Goal: Transaction & Acquisition: Book appointment/travel/reservation

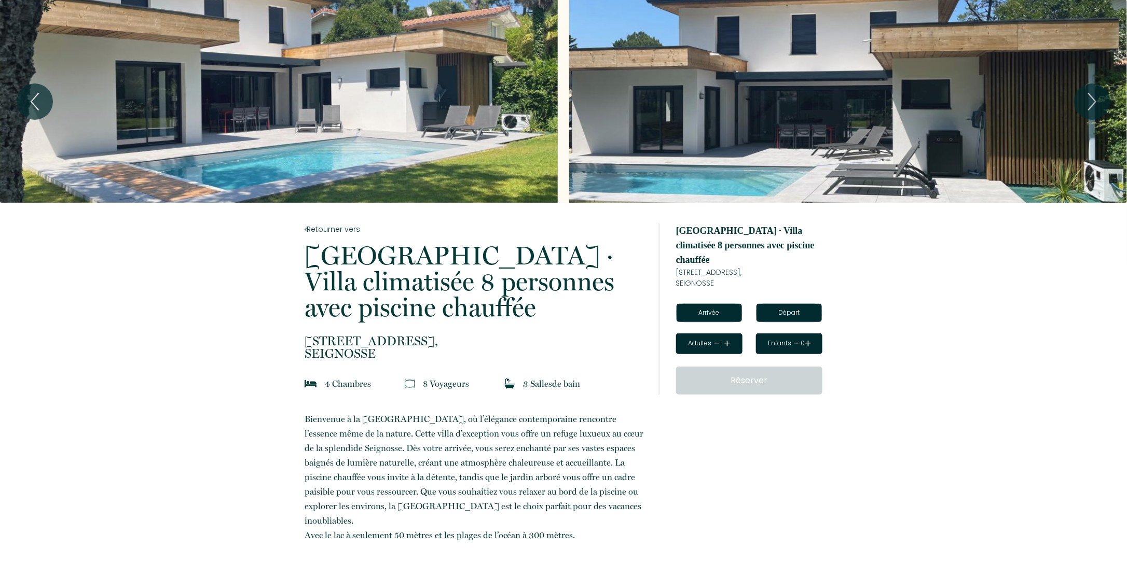
click at [742, 303] on div "< [DATE] > Dim Lun Mar Mer Jeu Ven Sam 1 2 3 4 5 6 7 8 9 10 11 12 13 14 15 16 1…" at bounding box center [709, 312] width 80 height 19
click at [726, 304] on input "text" at bounding box center [708, 313] width 65 height 18
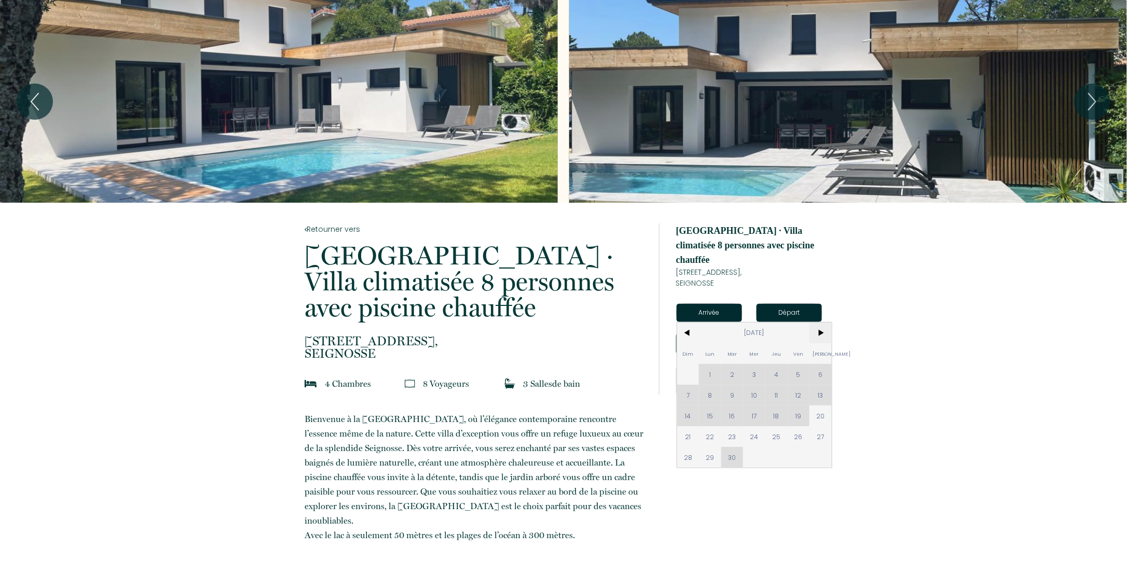
click at [822, 323] on span ">" at bounding box center [820, 333] width 22 height 21
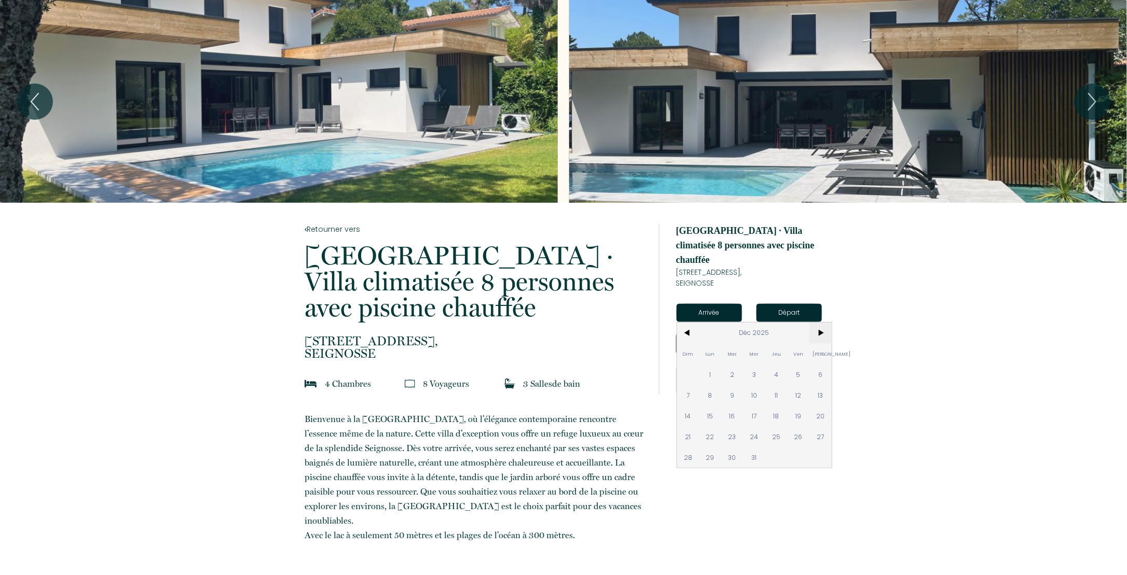
click at [822, 323] on span ">" at bounding box center [820, 333] width 22 height 21
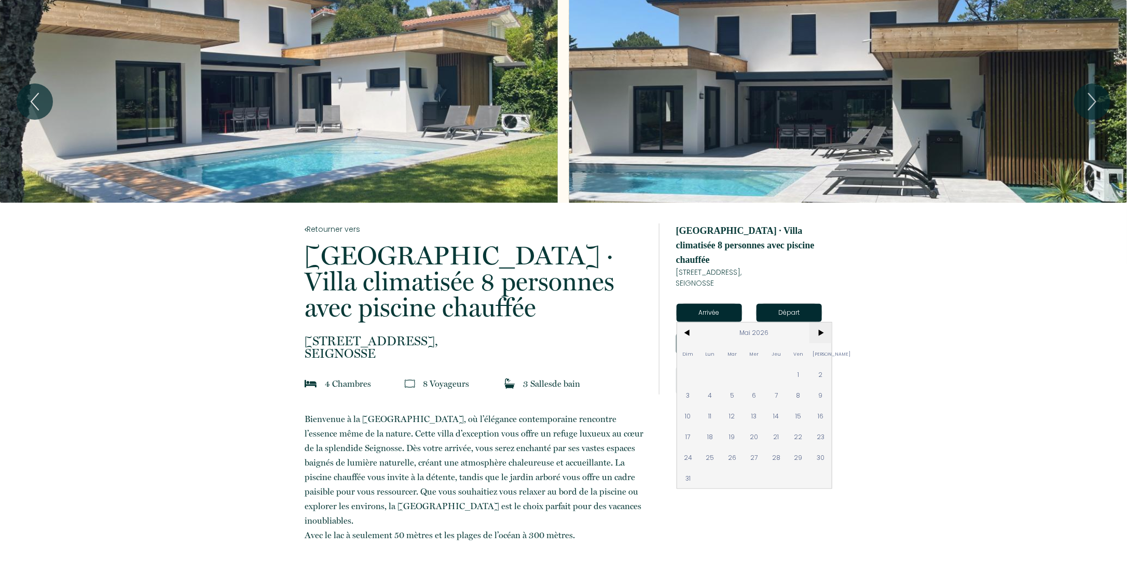
click at [822, 323] on span ">" at bounding box center [820, 333] width 22 height 21
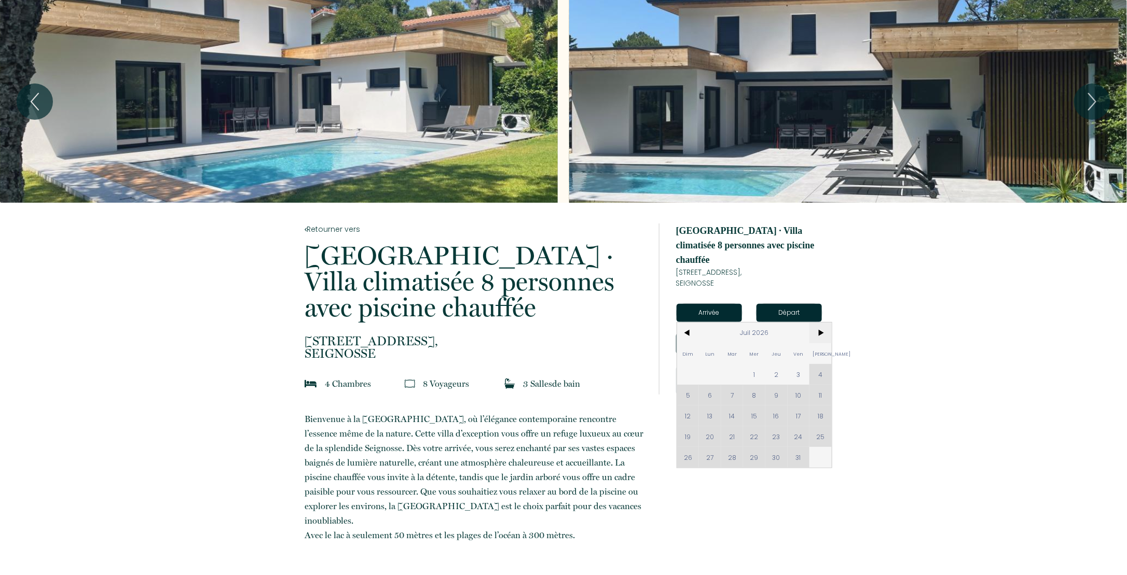
click at [822, 323] on span ">" at bounding box center [820, 333] width 22 height 21
click at [826, 385] on span "8" at bounding box center [820, 395] width 22 height 21
type input "[DATE]"
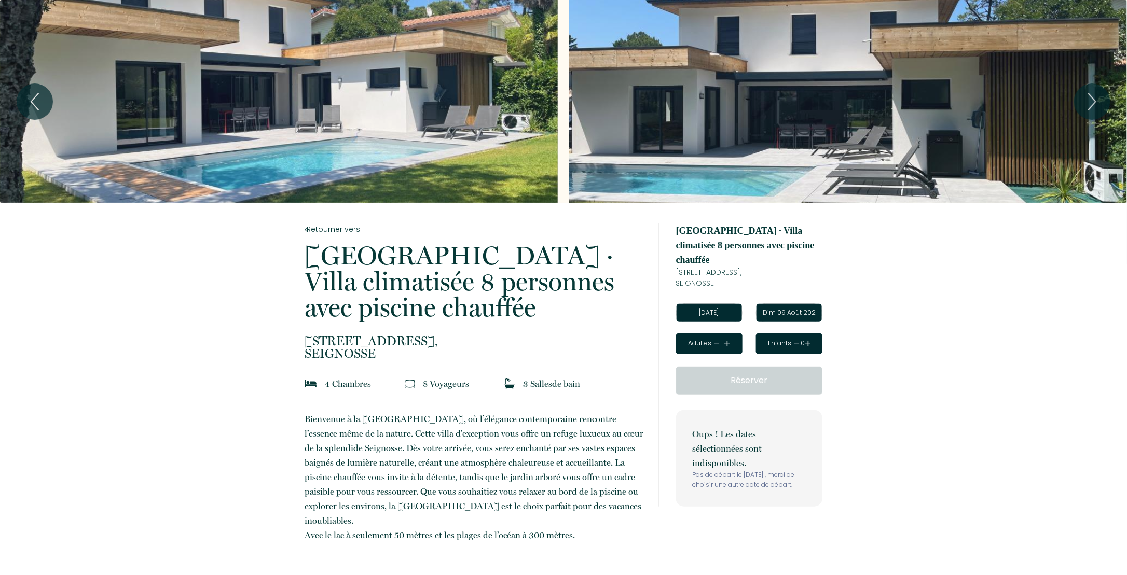
click at [800, 304] on input "Dim 09 Août 2026" at bounding box center [788, 313] width 65 height 18
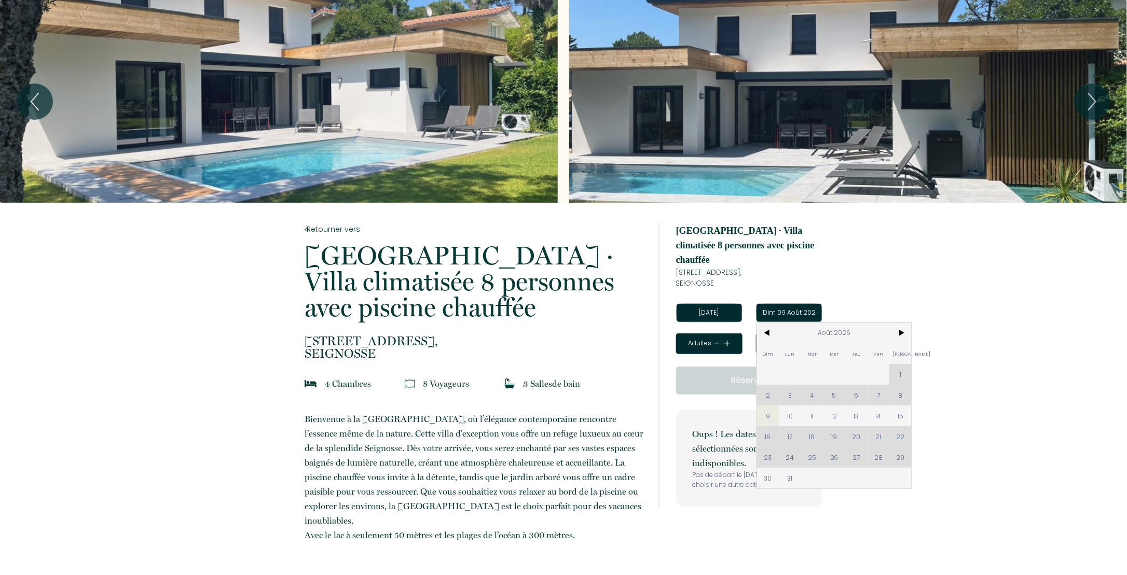
click at [792, 304] on input "Dim 09 Août 2026" at bounding box center [788, 313] width 65 height 18
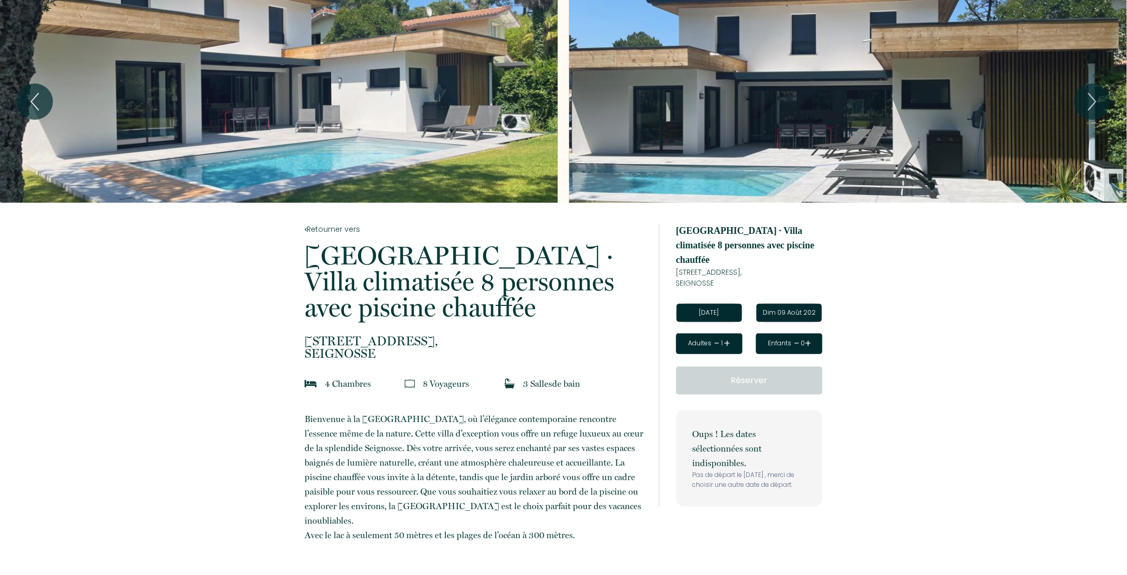
click at [793, 304] on input "Dim 09 Août 2026" at bounding box center [788, 313] width 65 height 18
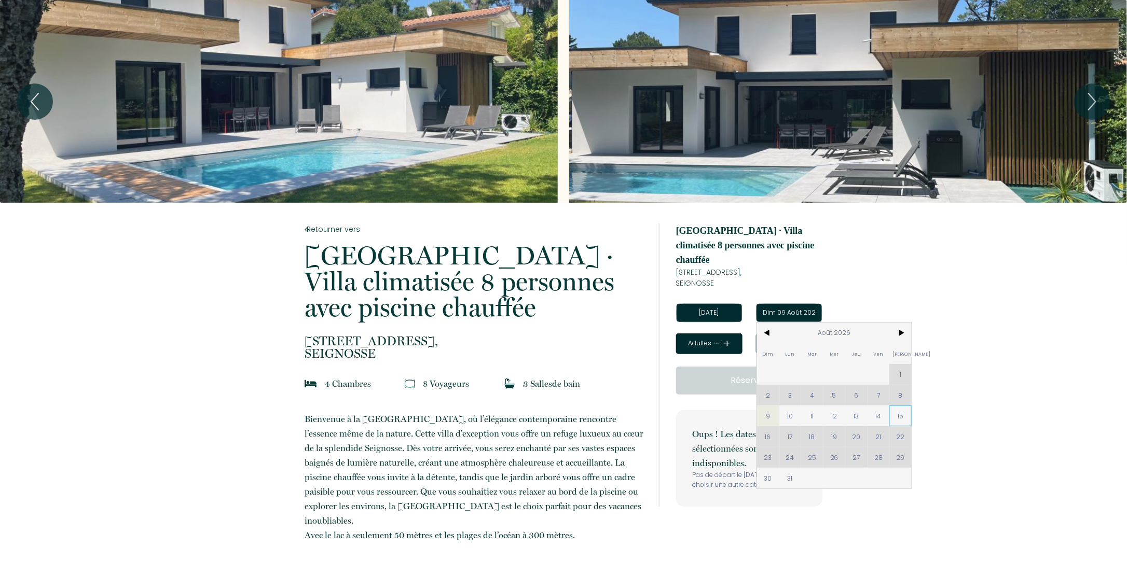
click at [901, 406] on span "15" at bounding box center [900, 416] width 22 height 21
type input "[DATE]"
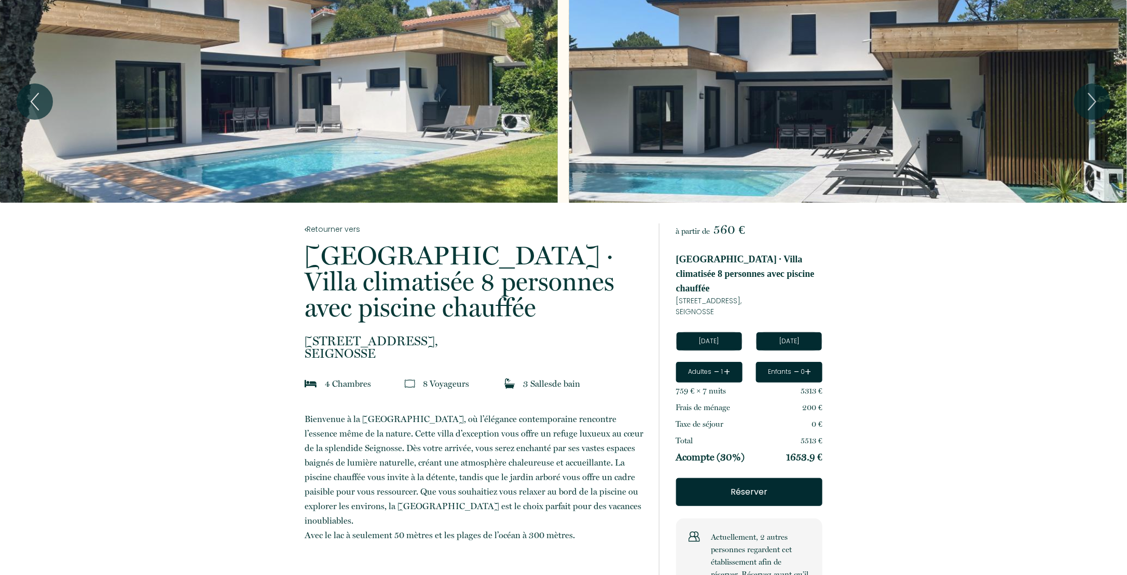
click at [720, 332] on input "[DATE]" at bounding box center [708, 341] width 65 height 18
click at [726, 364] on link "+" at bounding box center [727, 372] width 6 height 16
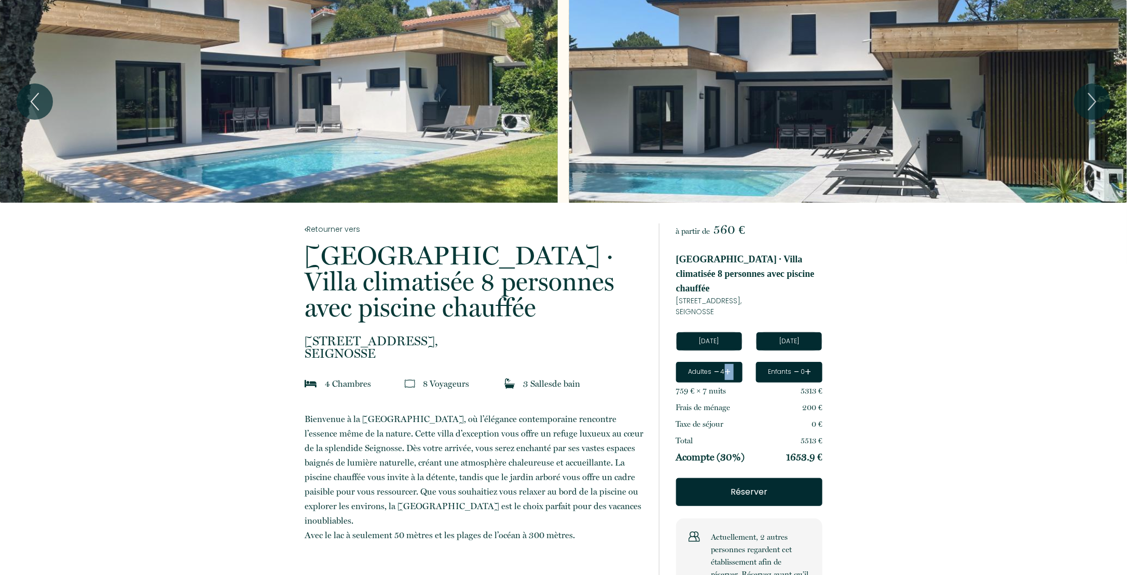
click at [726, 364] on link "+" at bounding box center [728, 372] width 6 height 16
click at [726, 364] on link "+" at bounding box center [727, 372] width 6 height 16
drag, startPoint x: 726, startPoint y: 358, endPoint x: 911, endPoint y: 369, distance: 185.5
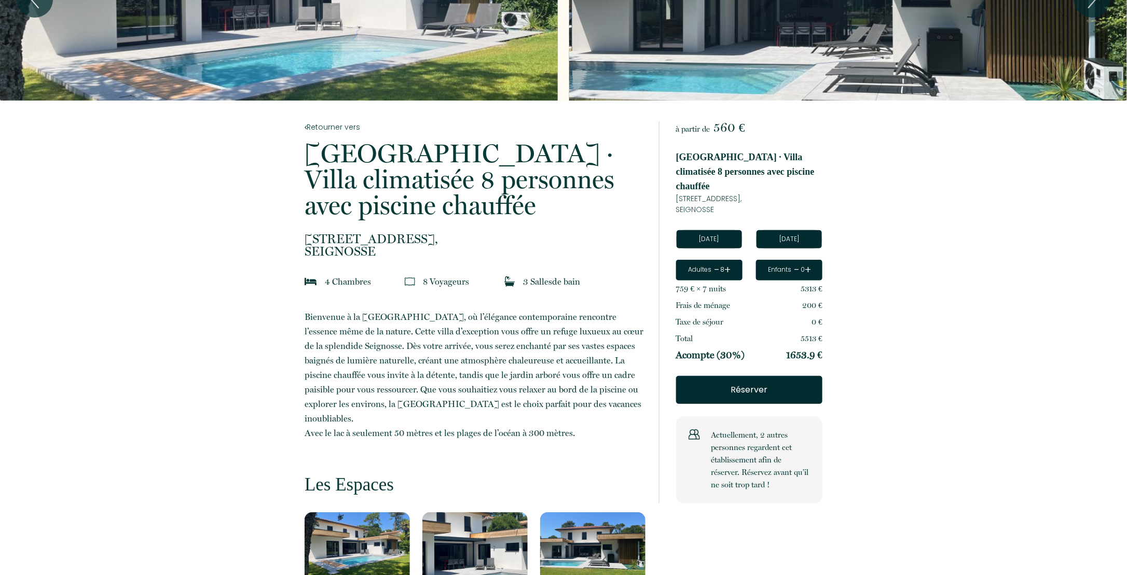
scroll to position [104, 0]
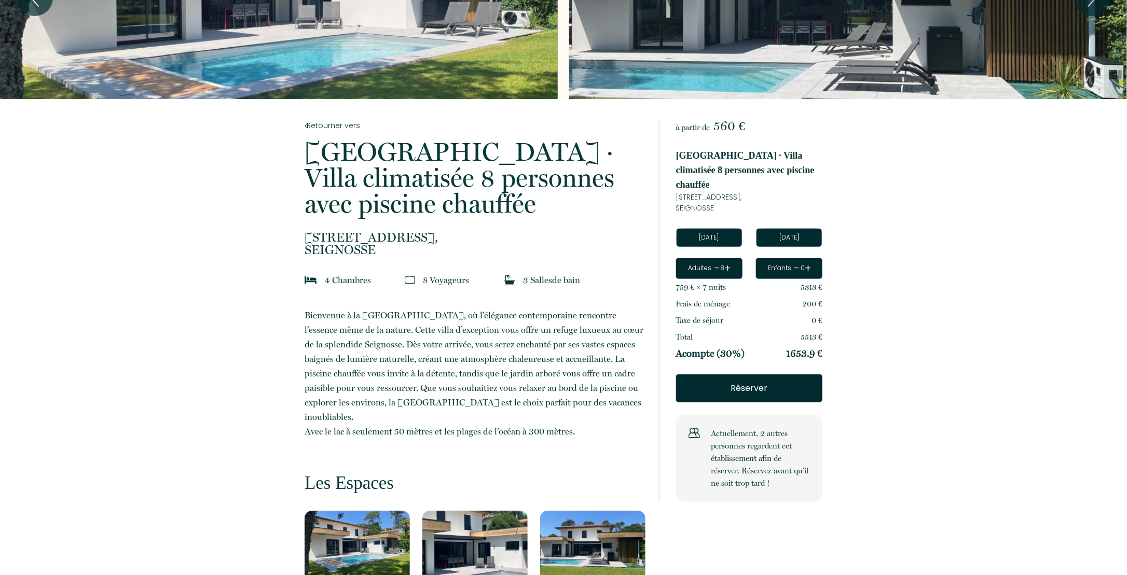
click at [743, 382] on p "Réserver" at bounding box center [749, 388] width 124 height 12
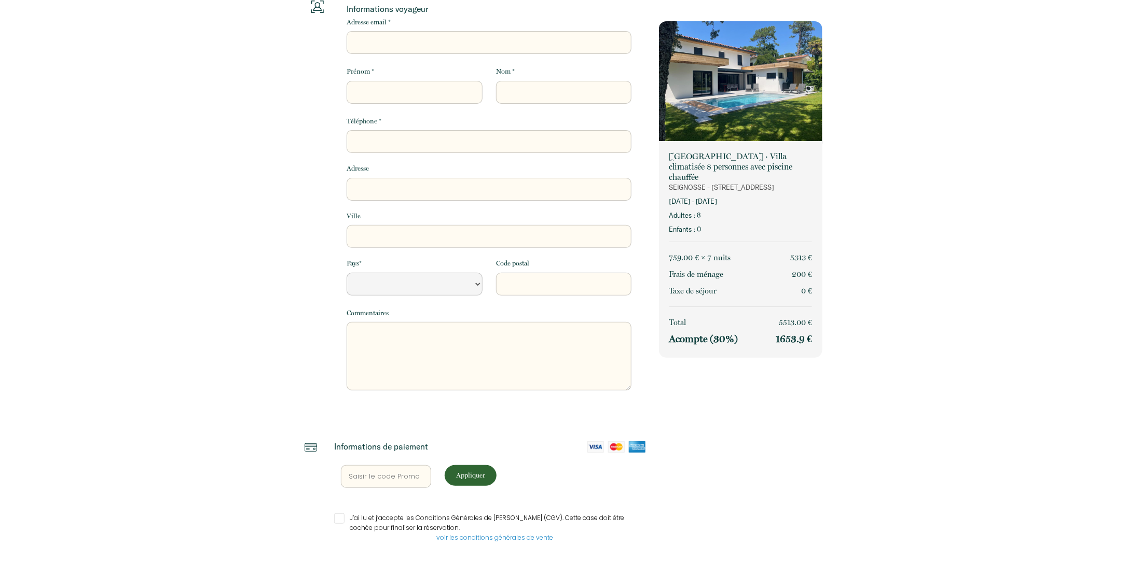
select select "Default select example"
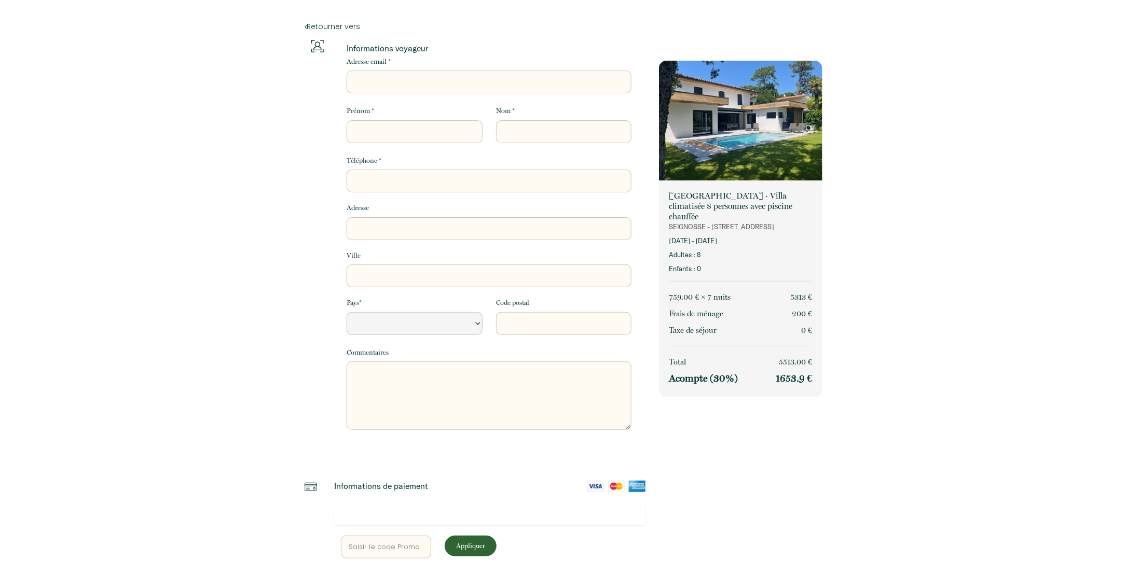
click at [425, 90] on input "Adresse email *" at bounding box center [488, 82] width 285 height 23
type input "[EMAIL_ADDRESS][DOMAIN_NAME]"
type input "[PERSON_NAME]"
type input "PERROT"
type input "0666478883"
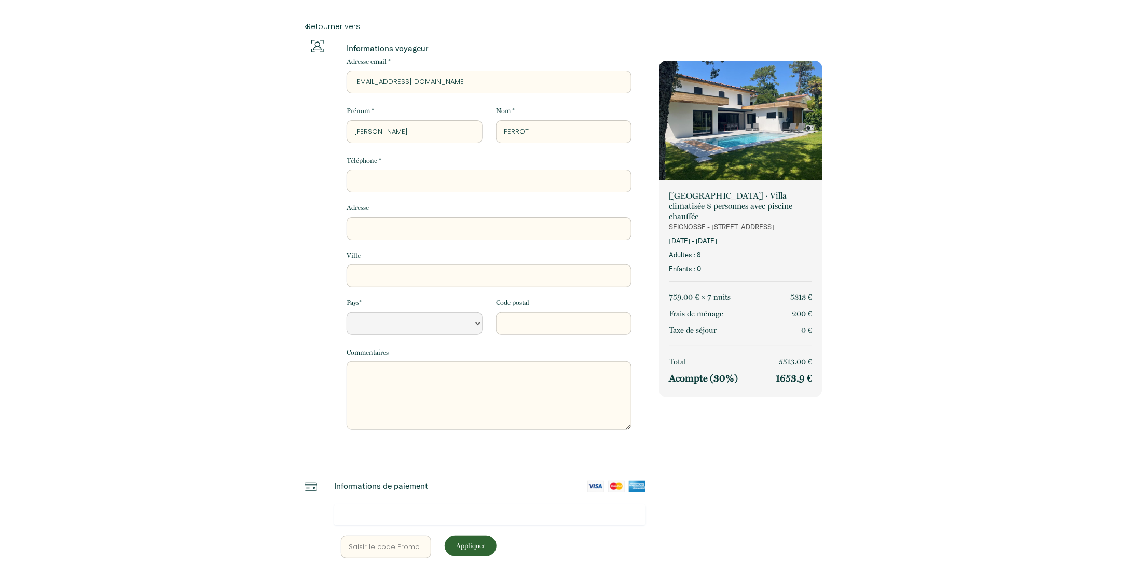
type input "[STREET_ADDRESS]"
type input "MARSEILLE 7EME"
select select "FR"
type input "13007"
click at [482, 390] on textarea at bounding box center [488, 396] width 285 height 68
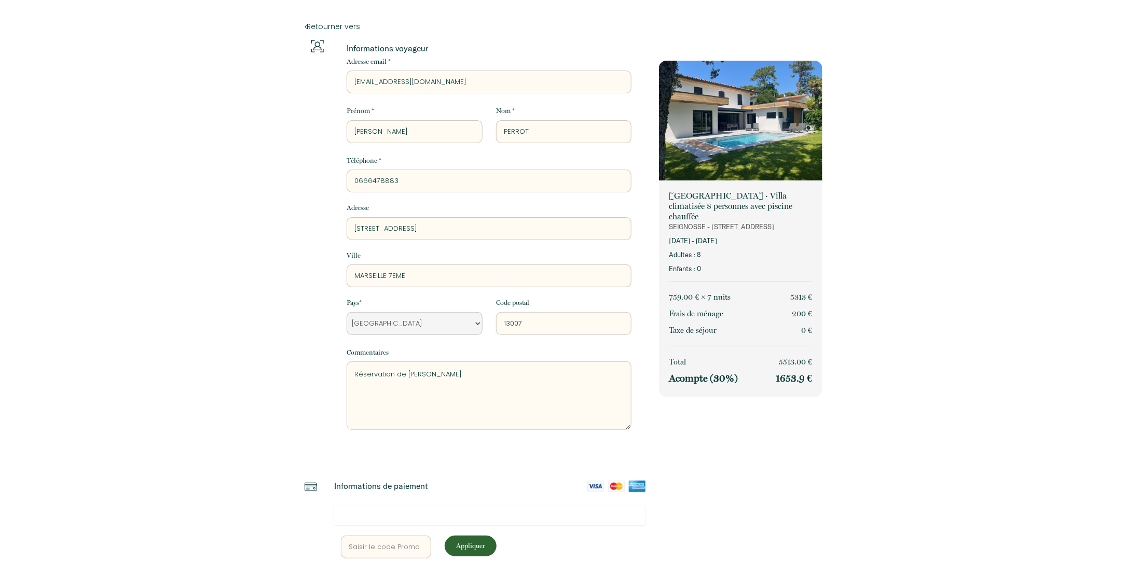
drag, startPoint x: 437, startPoint y: 372, endPoint x: 418, endPoint y: 366, distance: 20.3
click at [418, 366] on textarea "Réservation de [PERSON_NAME]" at bounding box center [488, 396] width 285 height 68
click at [445, 373] on textarea "Réservation de [PERSON_NAME]" at bounding box center [488, 396] width 285 height 68
click at [437, 374] on textarea "Réservation de [PERSON_NAME]" at bounding box center [488, 396] width 285 height 68
click at [485, 375] on textarea "Réservation de [PERSON_NAME]" at bounding box center [488, 396] width 285 height 68
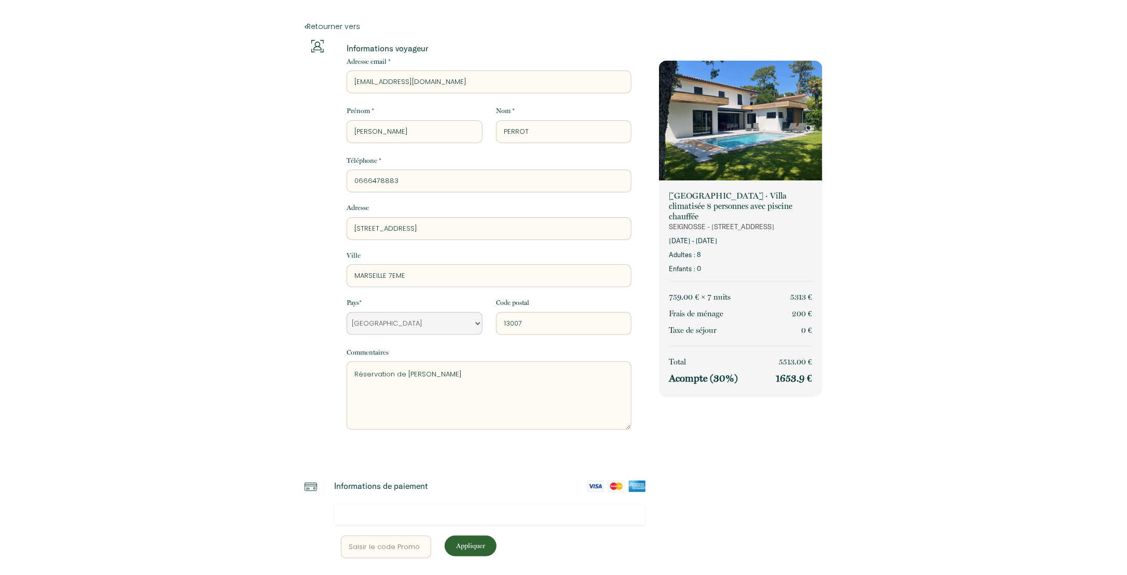
type textarea "Réservation de [PERSON_NAME]"
click at [474, 82] on input "[EMAIL_ADDRESS][DOMAIN_NAME]" at bounding box center [488, 82] width 285 height 23
drag, startPoint x: 474, startPoint y: 82, endPoint x: 247, endPoint y: 88, distance: 226.2
click at [247, 88] on div "Retourner vers Informations voyageur Adresse email * [EMAIL_ADDRESS][DOMAIN_NAM…" at bounding box center [563, 329] width 1127 height 659
type input "[PERSON_NAME][EMAIL_ADDRESS][DOMAIN_NAME]"
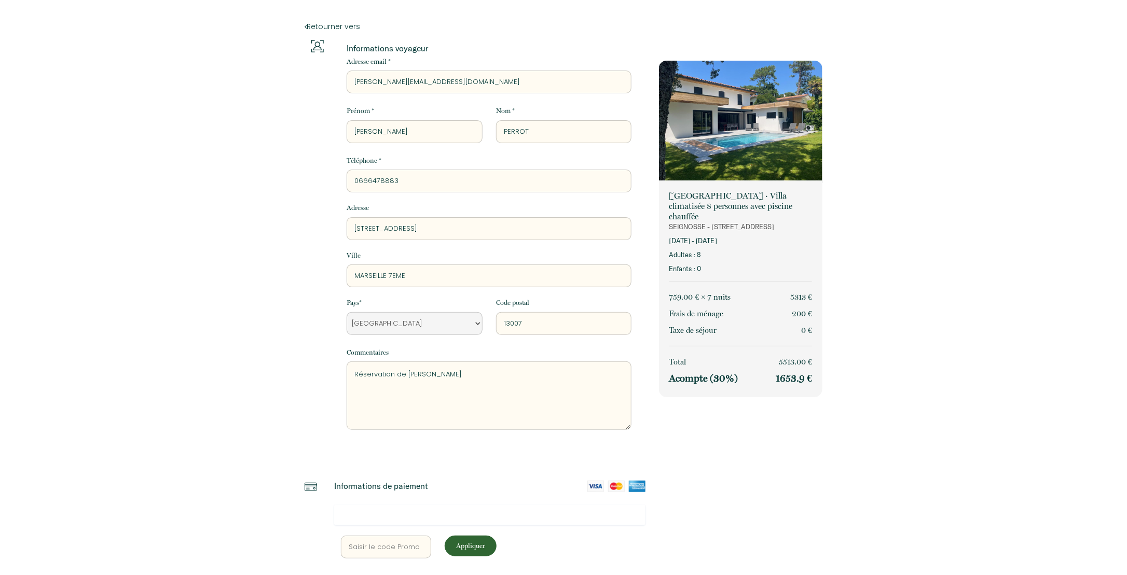
drag, startPoint x: 397, startPoint y: 134, endPoint x: 283, endPoint y: 128, distance: 114.3
click at [283, 128] on div "Retourner vers Informations voyageur Adresse email * [PERSON_NAME][EMAIL_ADDRES…" at bounding box center [563, 329] width 1127 height 659
type input "Gaelle"
drag, startPoint x: 550, startPoint y: 131, endPoint x: 429, endPoint y: 130, distance: 120.9
click at [429, 130] on div "Prénom * [PERSON_NAME] Nom * PERROT" at bounding box center [489, 124] width 298 height 37
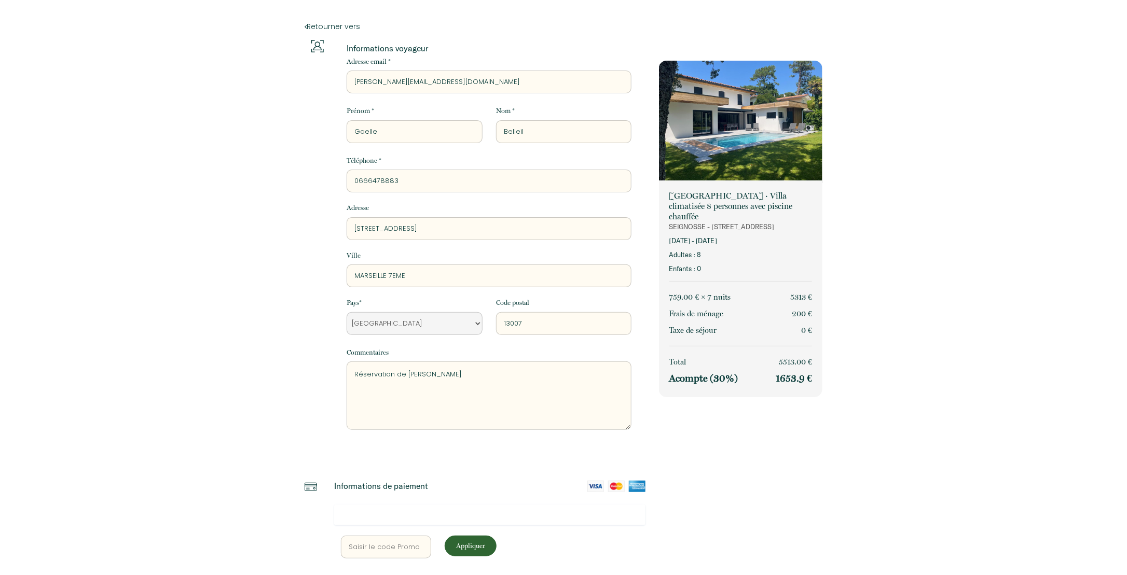
type input "Belleil"
click at [280, 158] on div "Retourner vers Informations voyageur Adresse email * [PERSON_NAME][EMAIL_ADDRES…" at bounding box center [563, 329] width 1127 height 659
drag, startPoint x: 467, startPoint y: 373, endPoint x: 237, endPoint y: 346, distance: 231.9
click at [237, 346] on div "Retourner vers Informations voyageur Adresse email * [PERSON_NAME][EMAIL_ADDRES…" at bounding box center [563, 329] width 1127 height 659
click at [397, 175] on input "0666478883" at bounding box center [488, 181] width 285 height 23
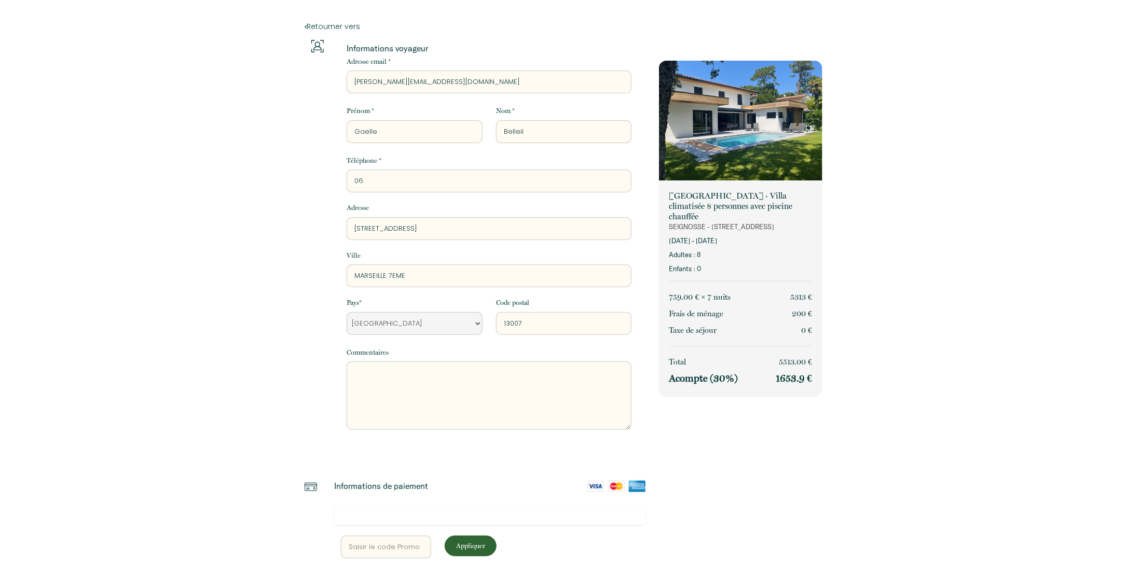
type input "0"
type input "0631568618"
click at [251, 205] on div "Retourner vers Informations voyageur Adresse email * [PERSON_NAME][EMAIL_ADDRES…" at bounding box center [563, 329] width 1127 height 659
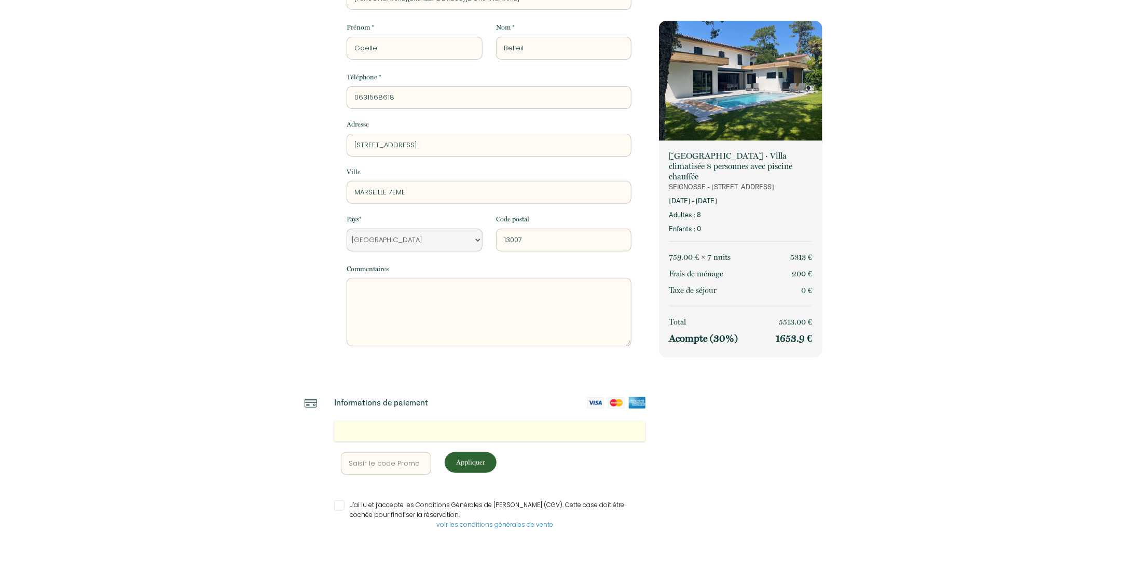
click at [337, 508] on input "J’ai lu et j’accepte les Conditions Générales de [PERSON_NAME] (CGV). Cette cas…" at bounding box center [489, 506] width 311 height 10
checkbox input "true"
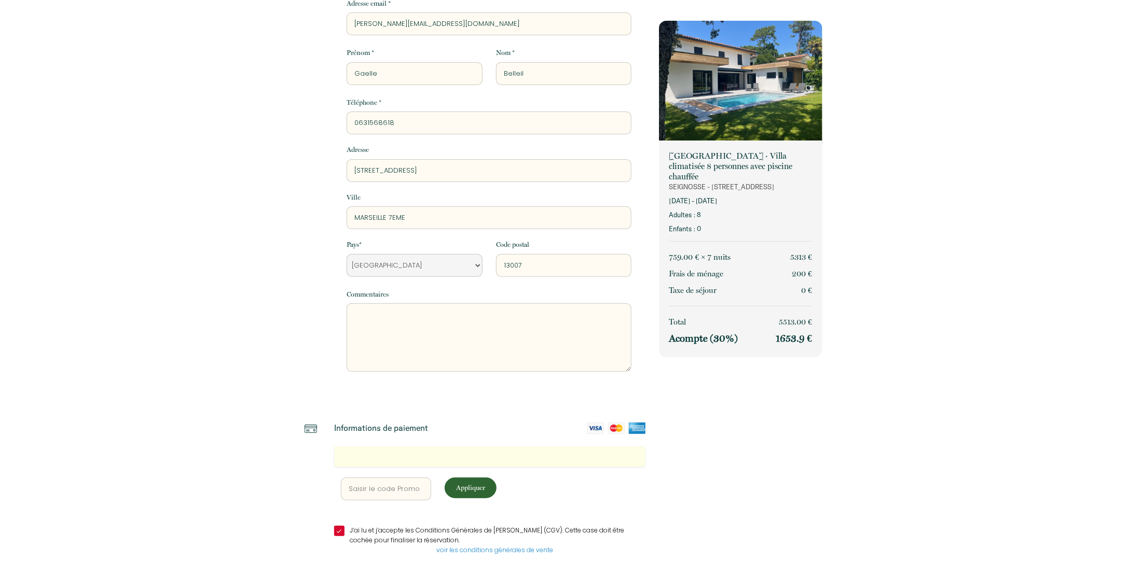
scroll to position [110, 0]
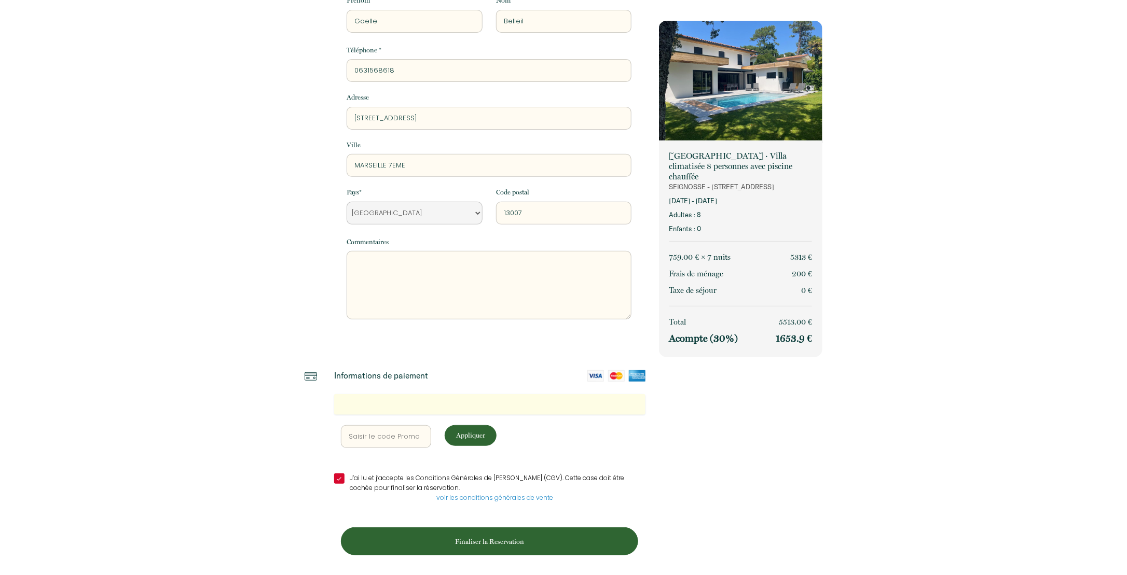
click at [493, 540] on p "Finaliser la Reservation" at bounding box center [489, 542] width 290 height 10
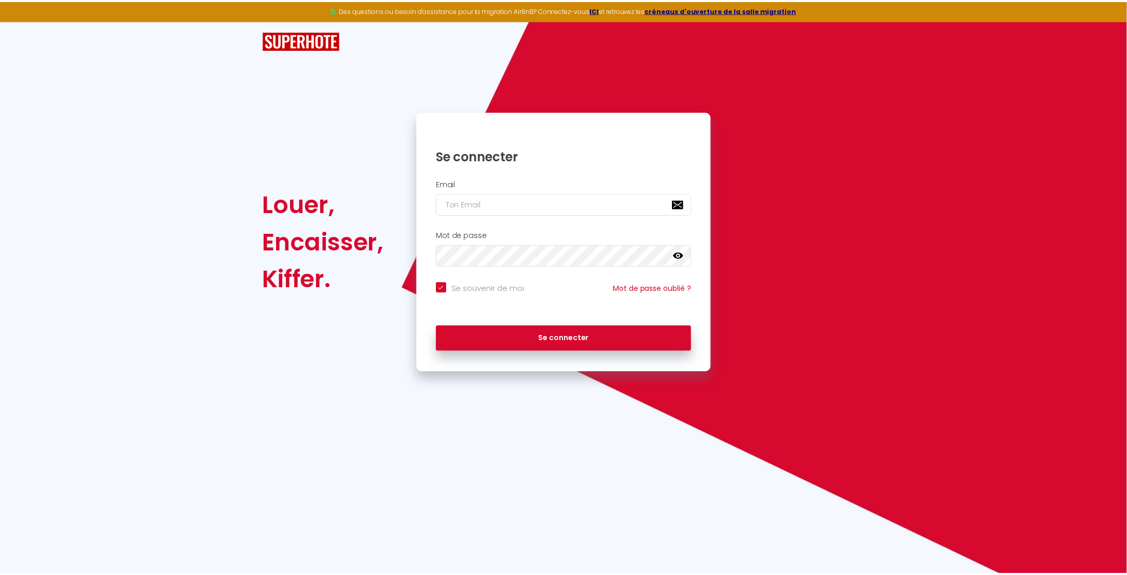
scroll to position [0, 0]
